Goal: Transaction & Acquisition: Download file/media

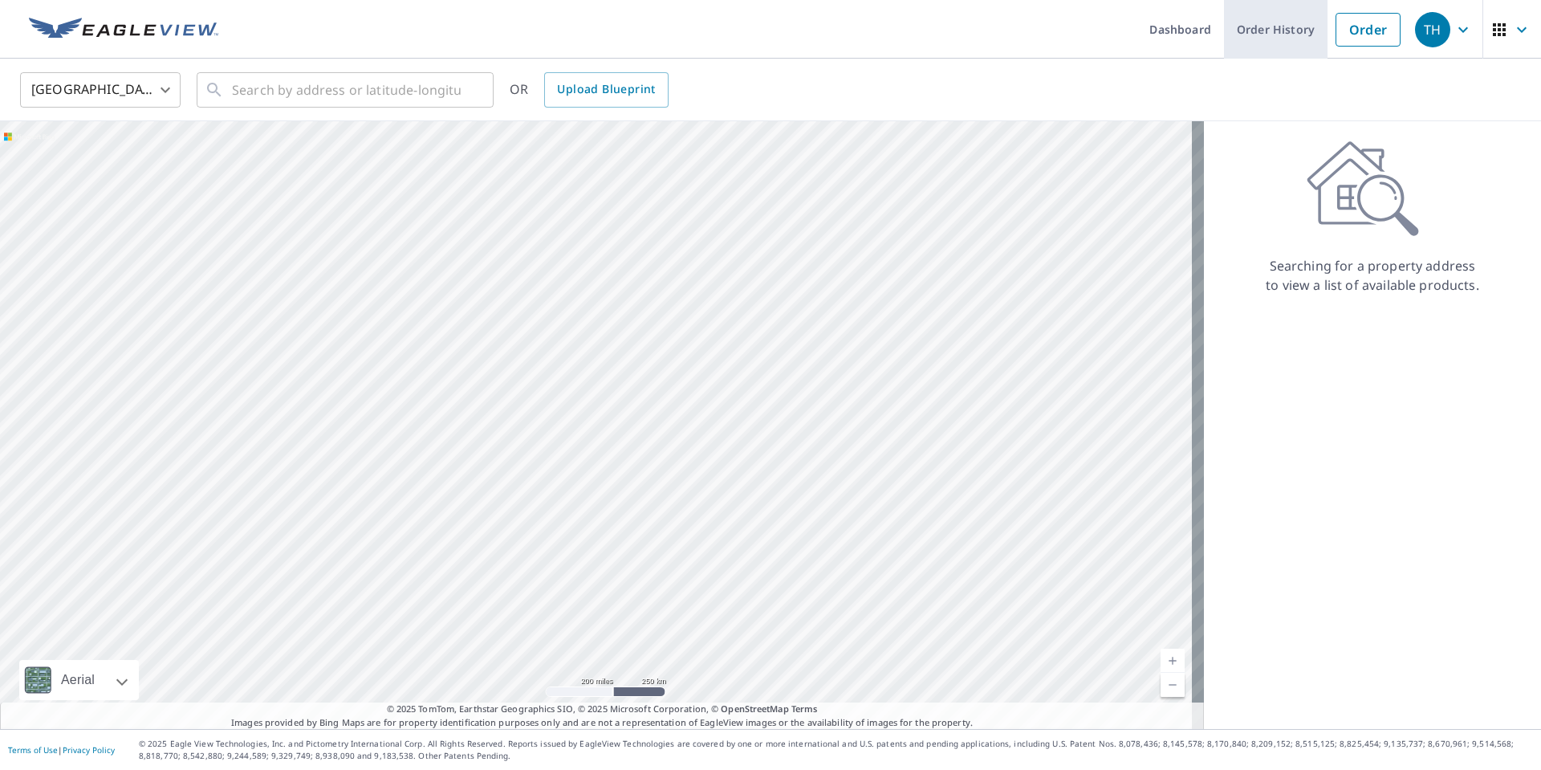
click at [1243, 25] on link "Order History" at bounding box center [1276, 29] width 104 height 59
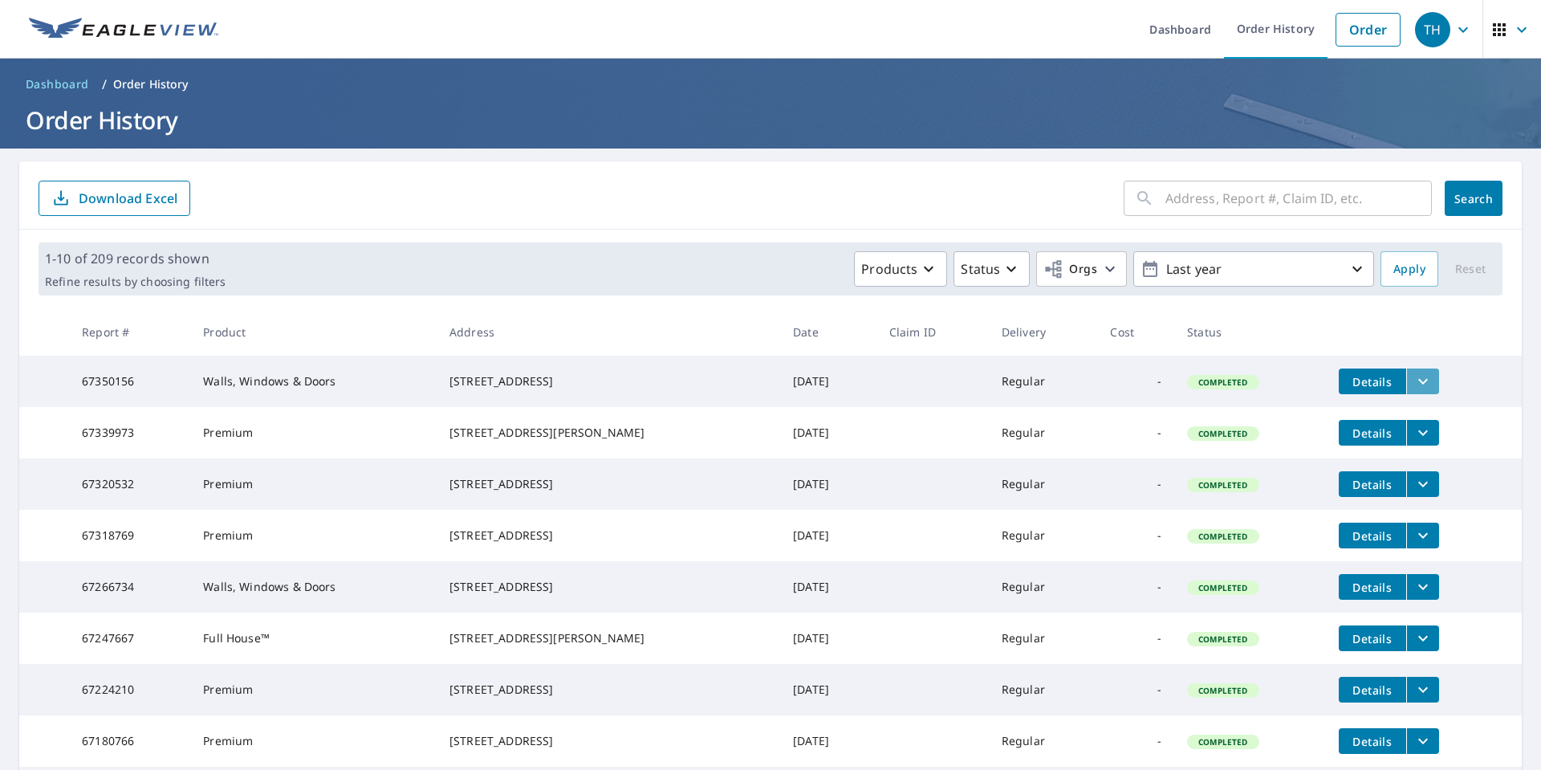
click at [1413, 379] on icon "filesDropdownBtn-67350156" at bounding box center [1422, 381] width 19 height 19
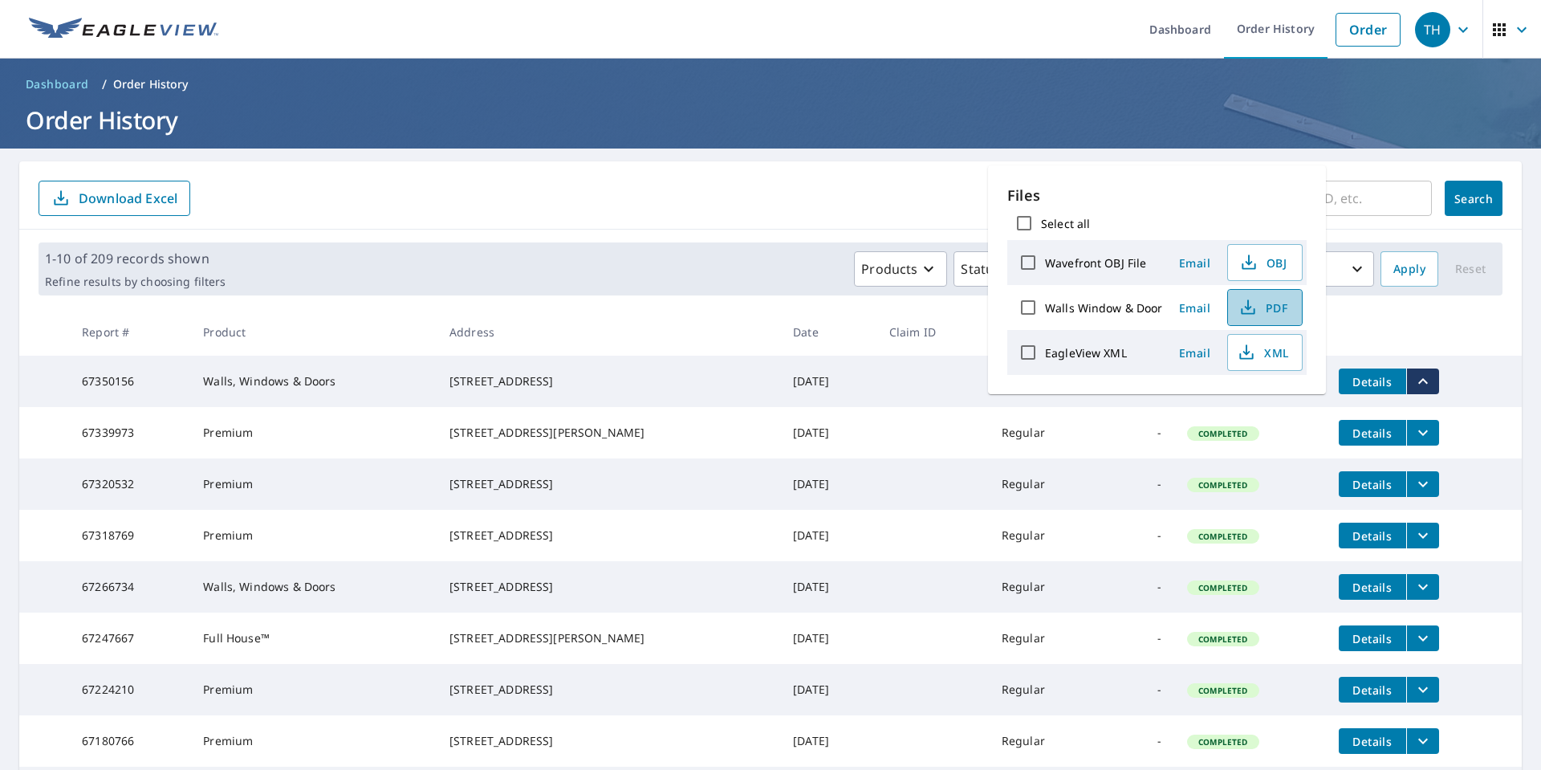
click at [1262, 307] on span "PDF" at bounding box center [1263, 307] width 51 height 19
click at [762, 193] on form "​ Search Download Excel" at bounding box center [771, 198] width 1464 height 35
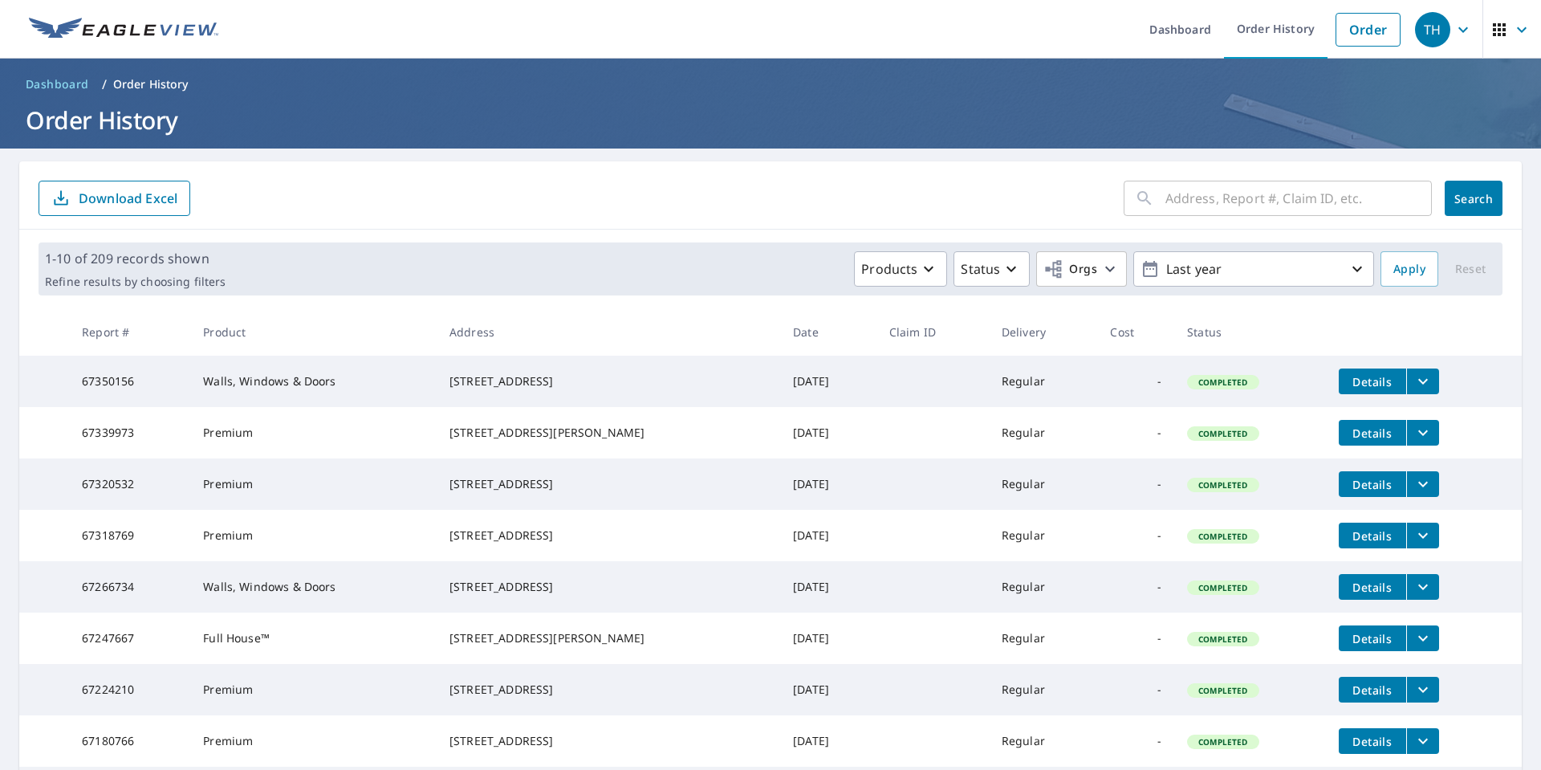
click at [1413, 442] on icon "filesDropdownBtn-67339973" at bounding box center [1422, 432] width 19 height 19
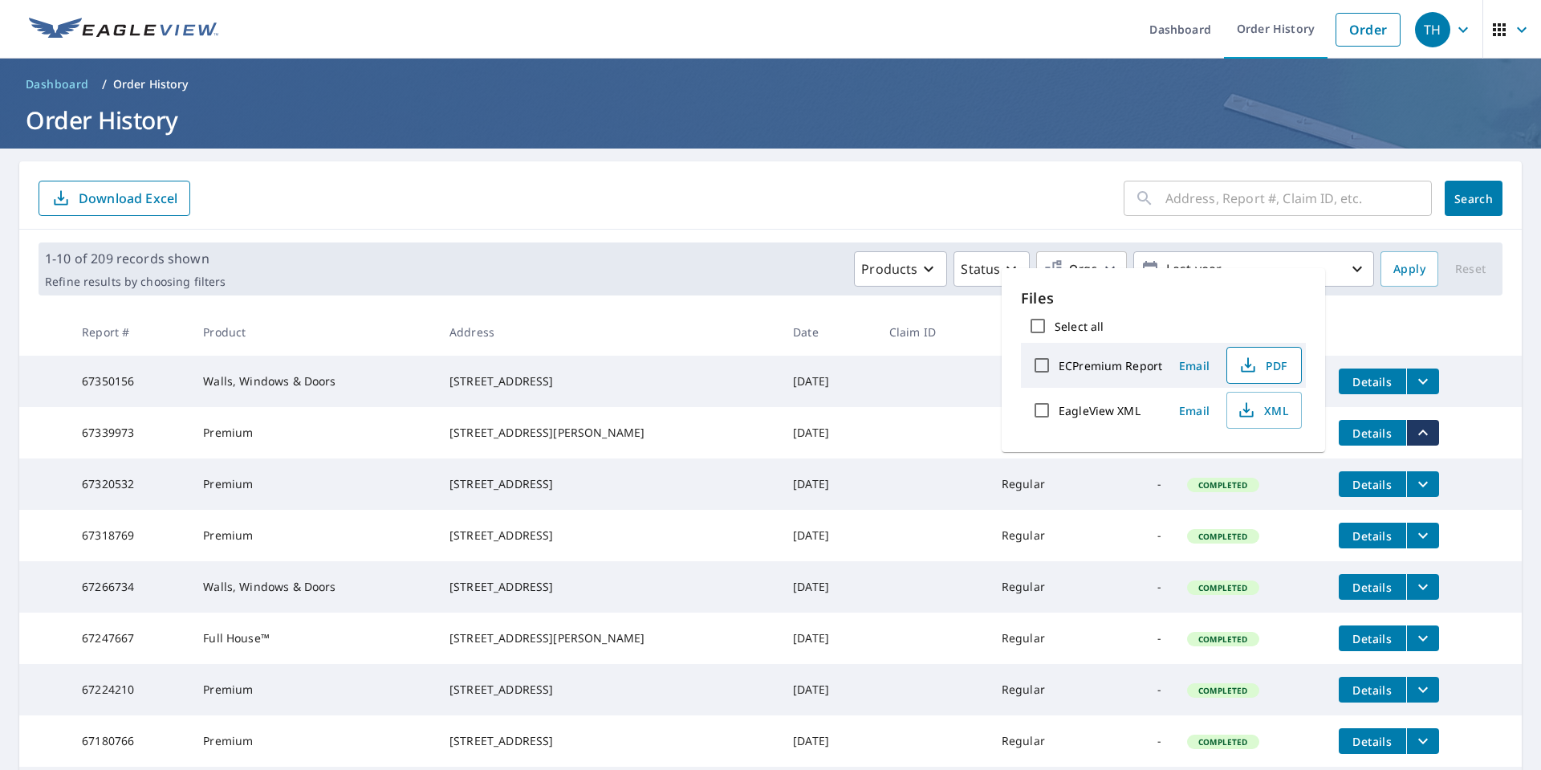
click at [1265, 366] on span "PDF" at bounding box center [1262, 365] width 51 height 19
click at [1415, 494] on icon "filesDropdownBtn-67320532" at bounding box center [1422, 483] width 19 height 19
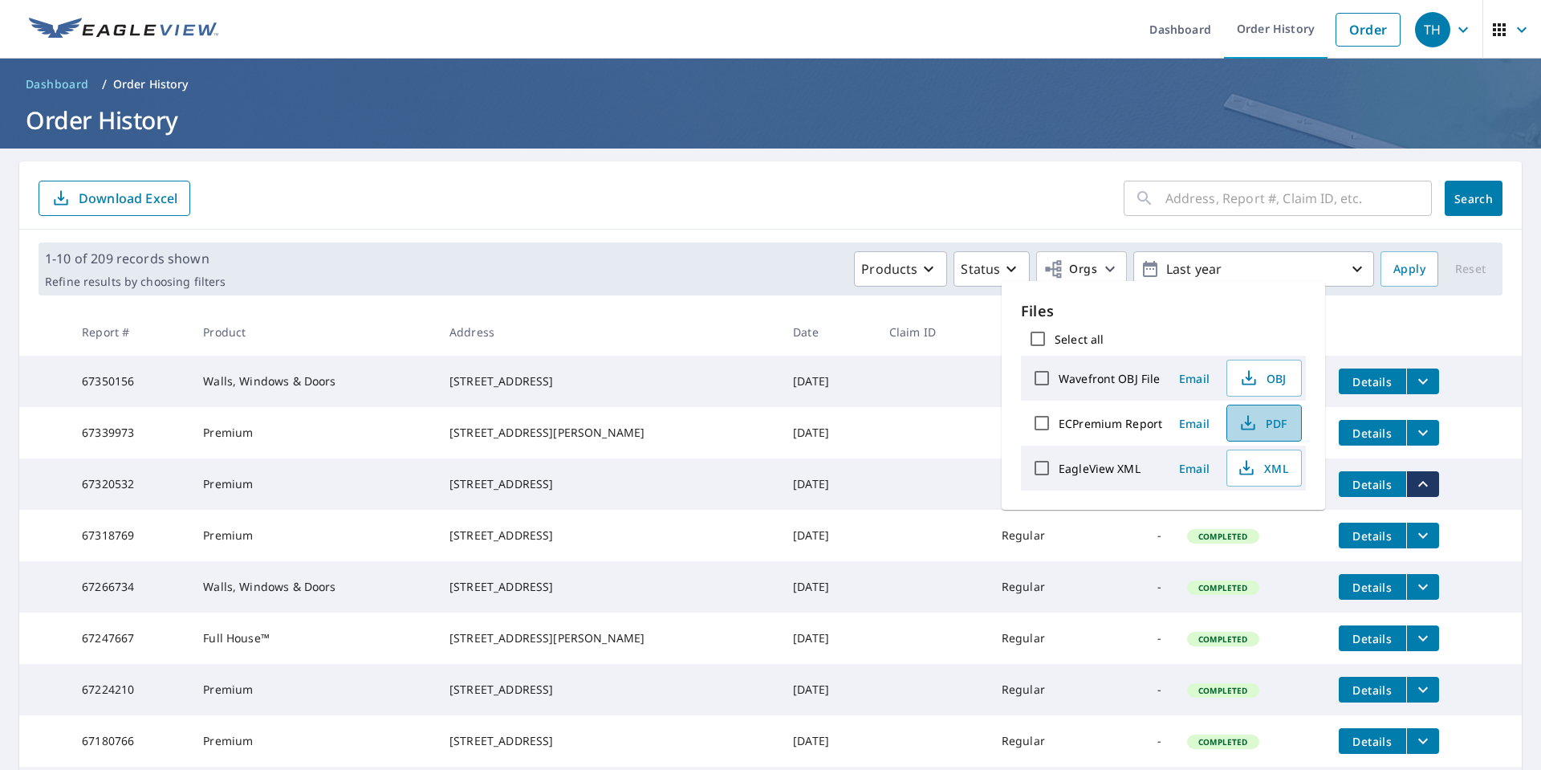
click at [1268, 425] on span "PDF" at bounding box center [1262, 422] width 51 height 19
